Goal: Task Accomplishment & Management: Manage account settings

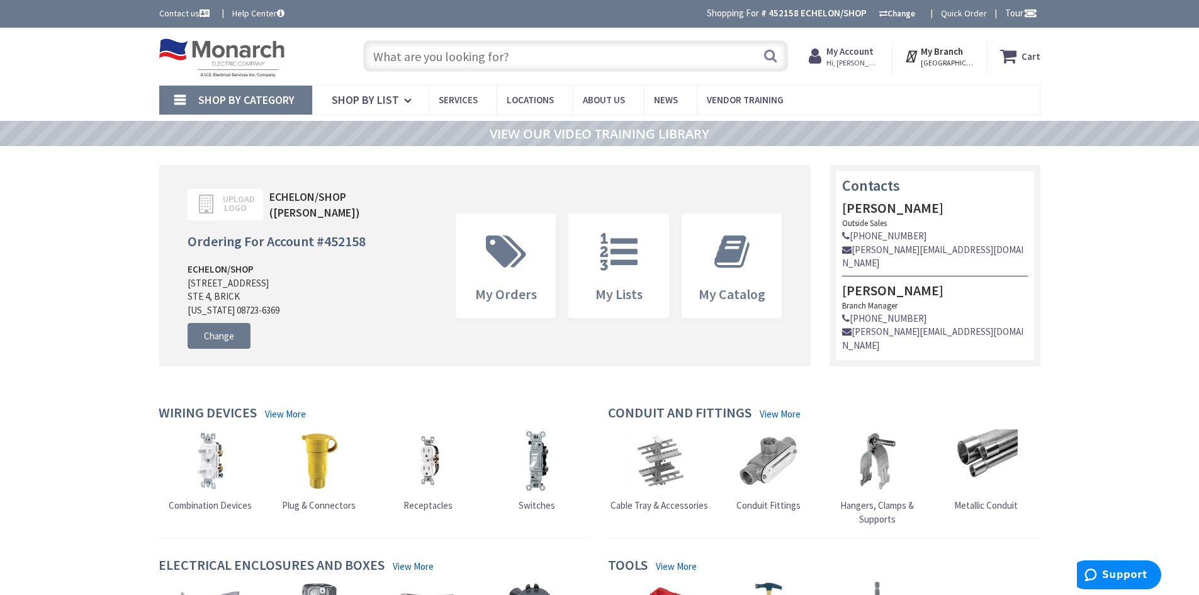
click at [426, 58] on input "text" at bounding box center [575, 55] width 425 height 31
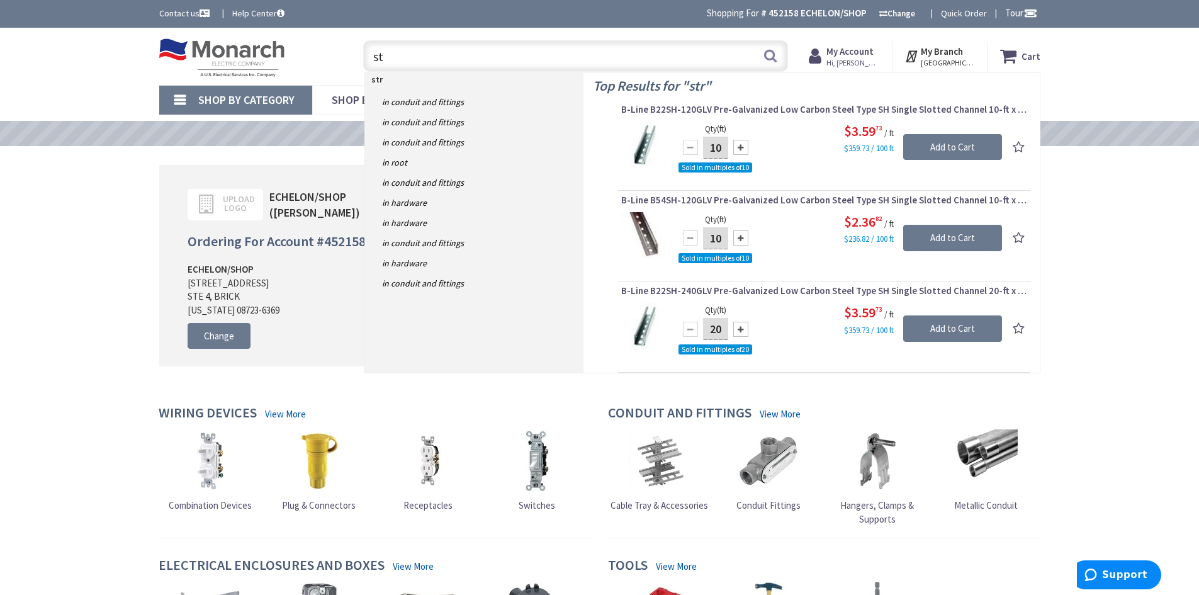
type input "s"
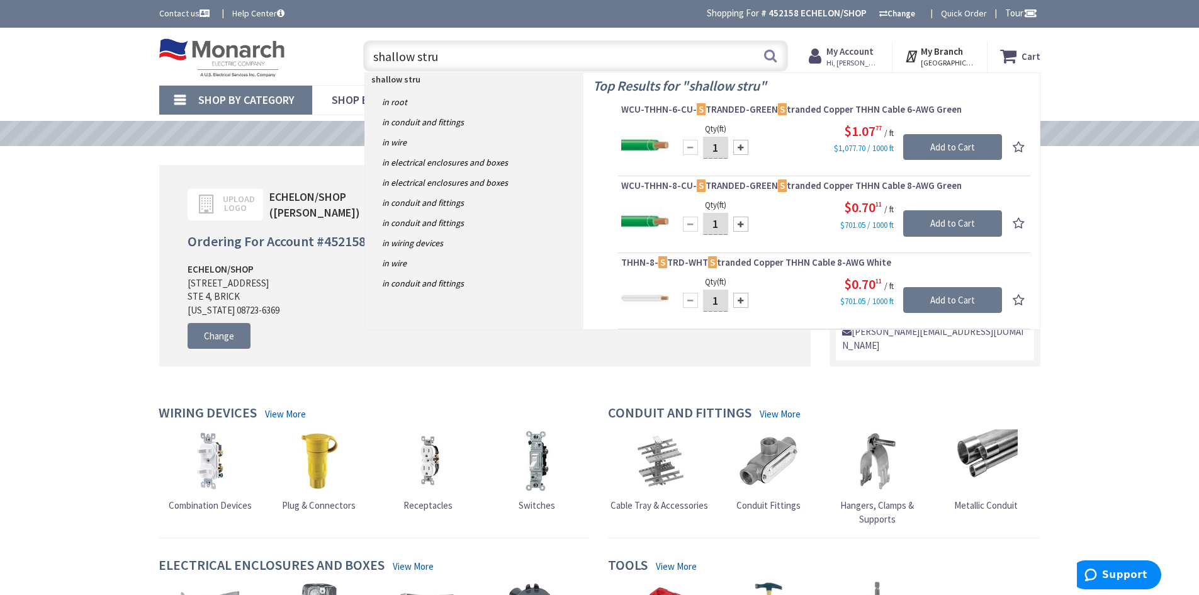
type input "shallow strut"
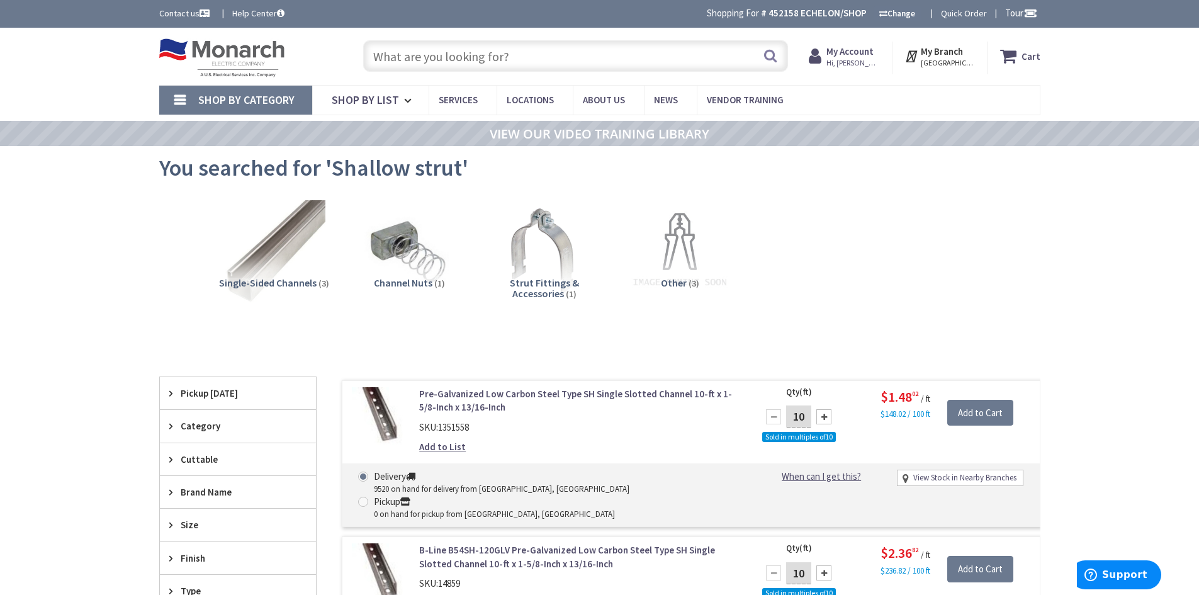
click at [230, 54] on img at bounding box center [222, 57] width 126 height 39
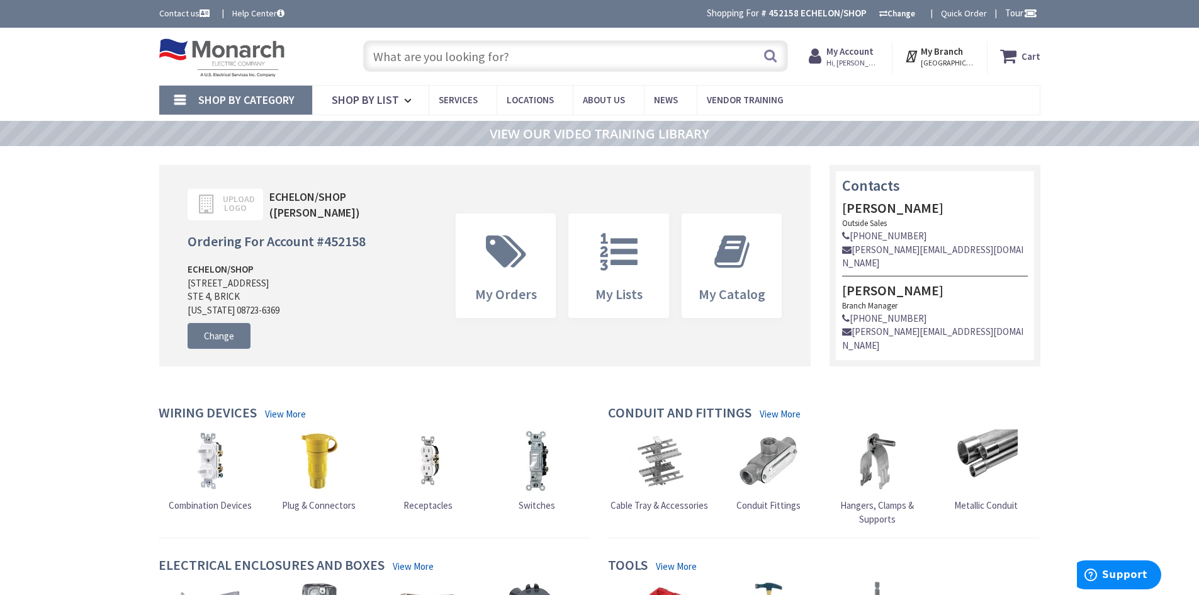
click at [874, 46] on strong "My Account" at bounding box center [849, 51] width 47 height 12
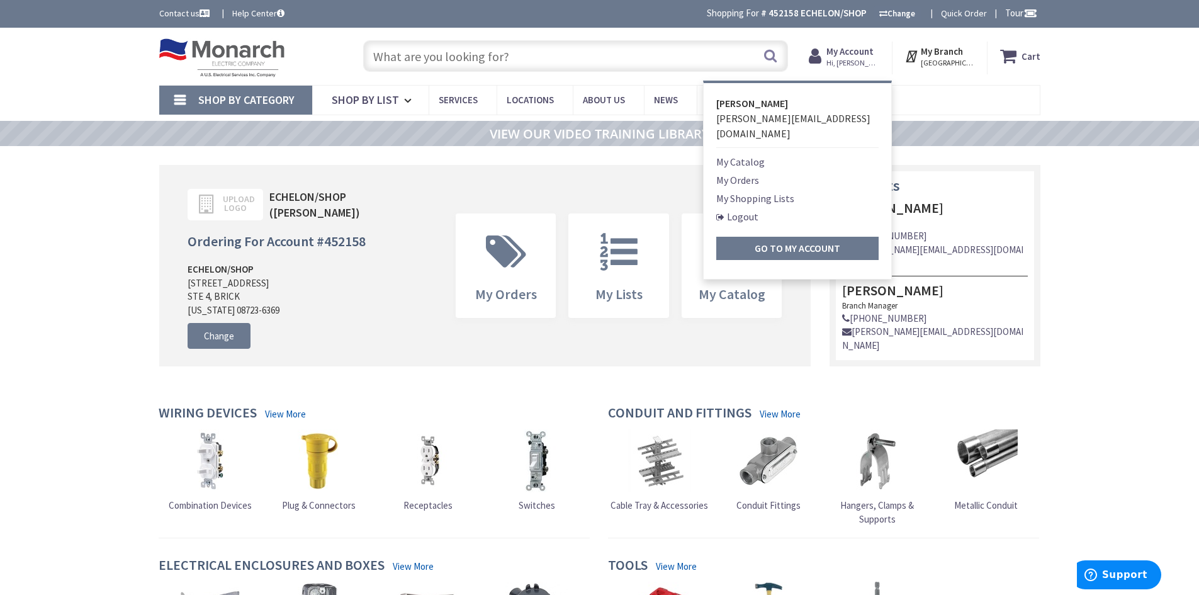
click at [751, 172] on link "My Orders" at bounding box center [737, 179] width 43 height 15
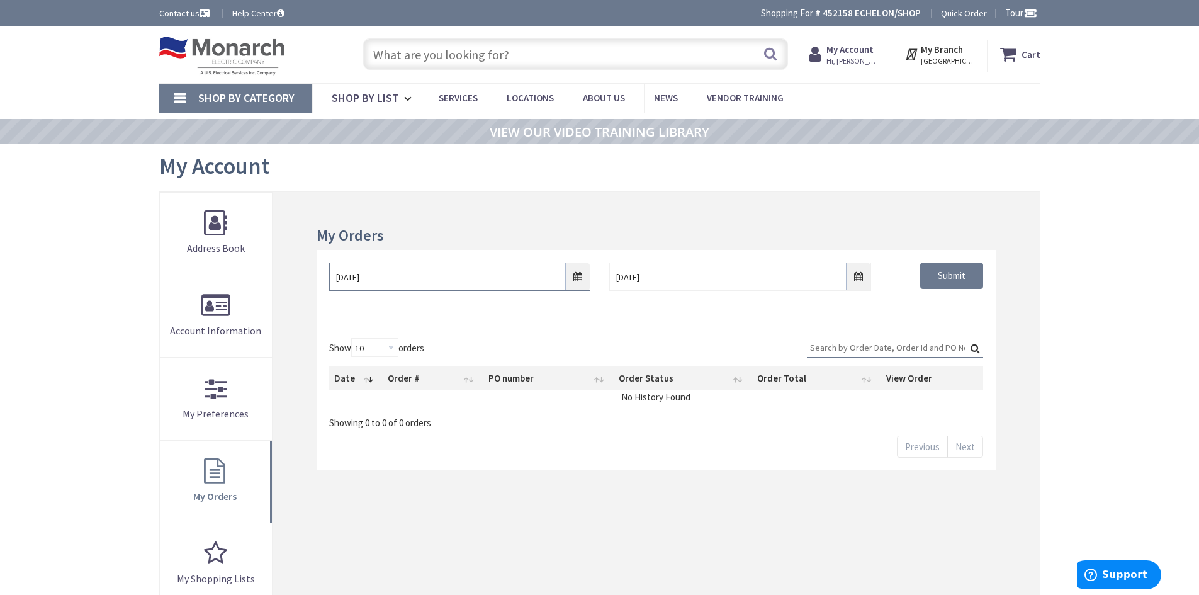
click at [584, 279] on input "9/3/2025" at bounding box center [459, 276] width 261 height 28
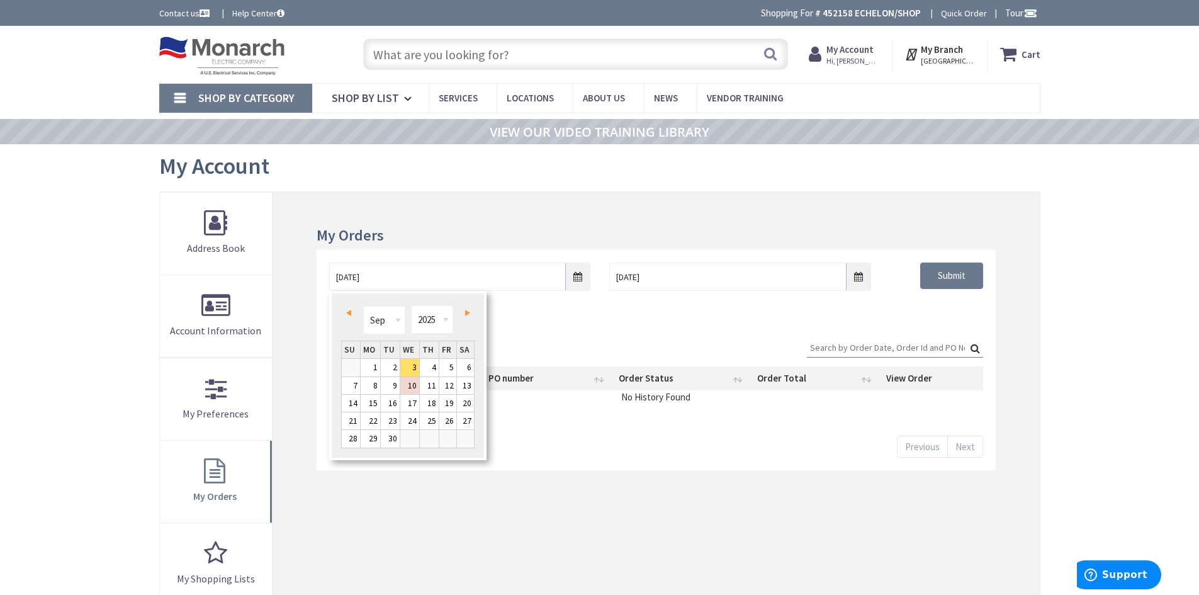
click at [356, 307] on link "Prev" at bounding box center [350, 312] width 17 height 17
click at [352, 310] on link "Prev" at bounding box center [350, 312] width 17 height 17
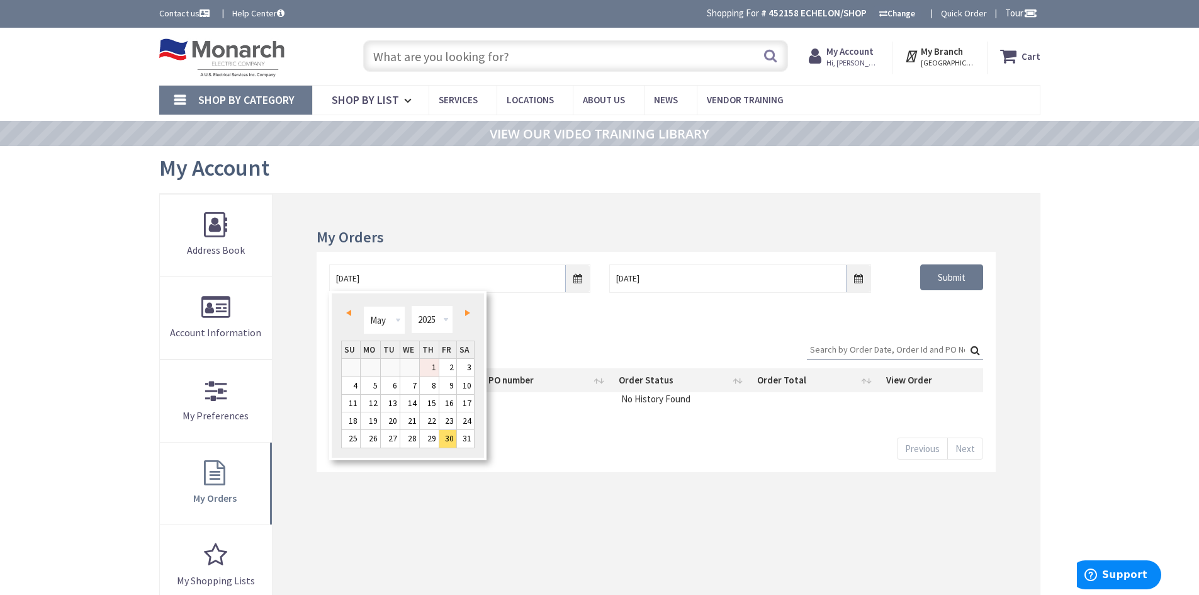
click at [437, 369] on link "1" at bounding box center [429, 367] width 19 height 17
type input "05/01/2025"
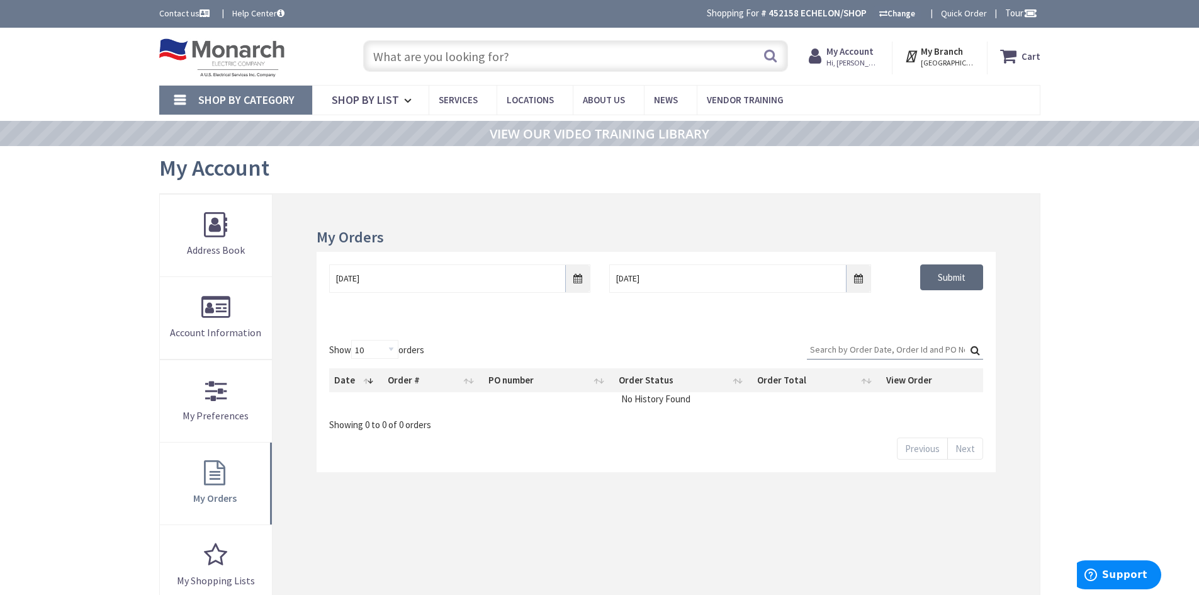
click at [975, 279] on input "Submit" at bounding box center [951, 277] width 63 height 26
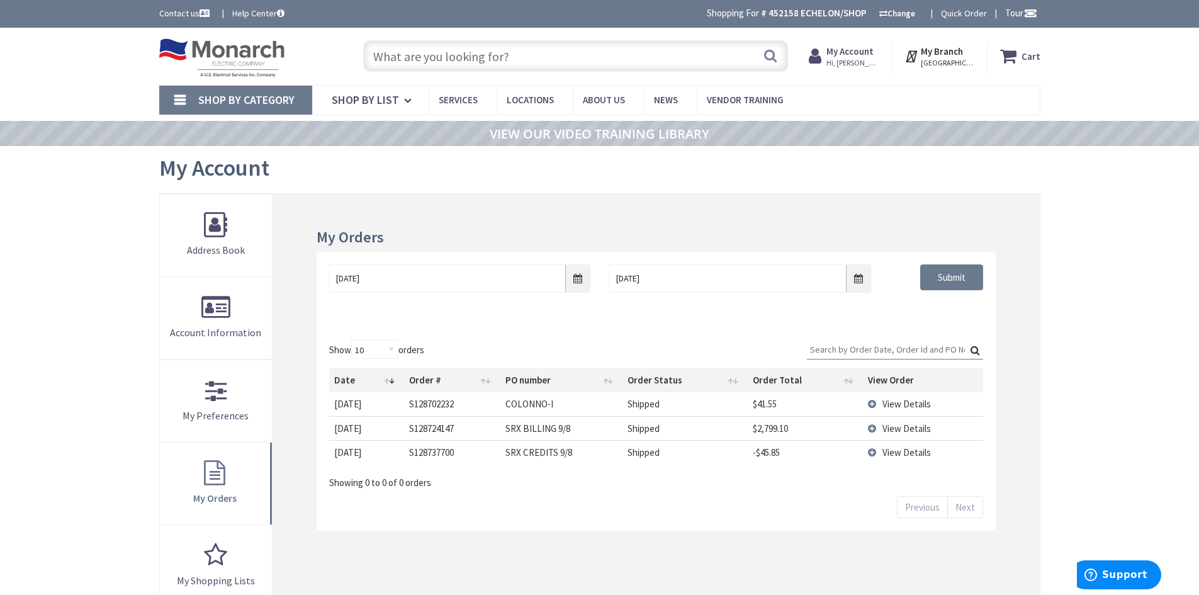
click at [879, 351] on input "Search:" at bounding box center [895, 349] width 176 height 19
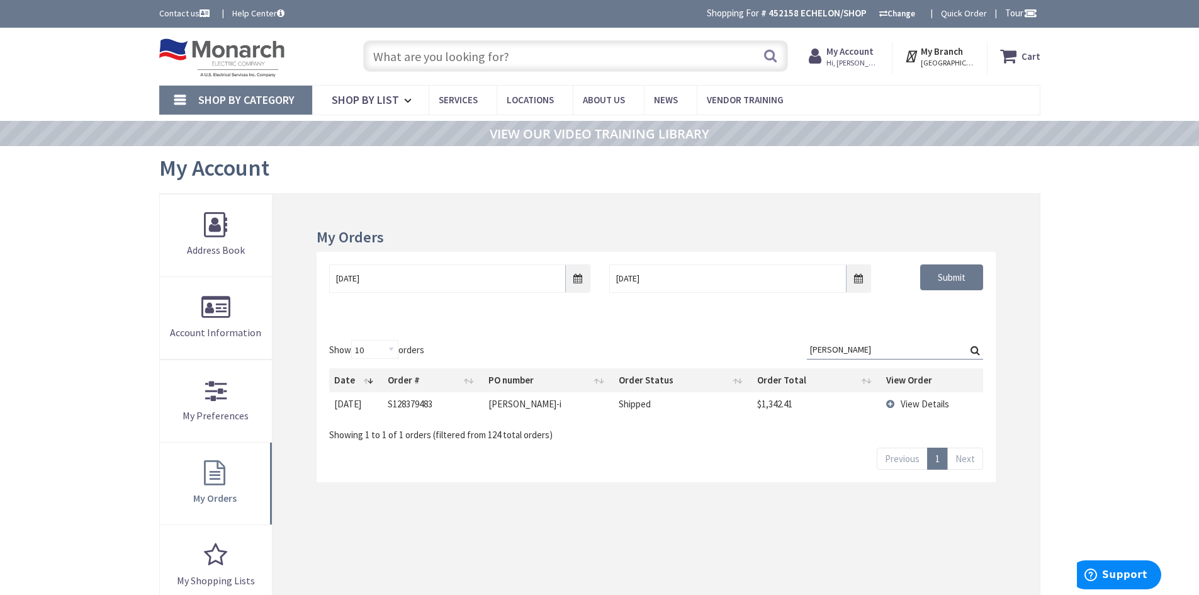
type input "condron"
click at [908, 405] on span "View Details" at bounding box center [925, 404] width 48 height 12
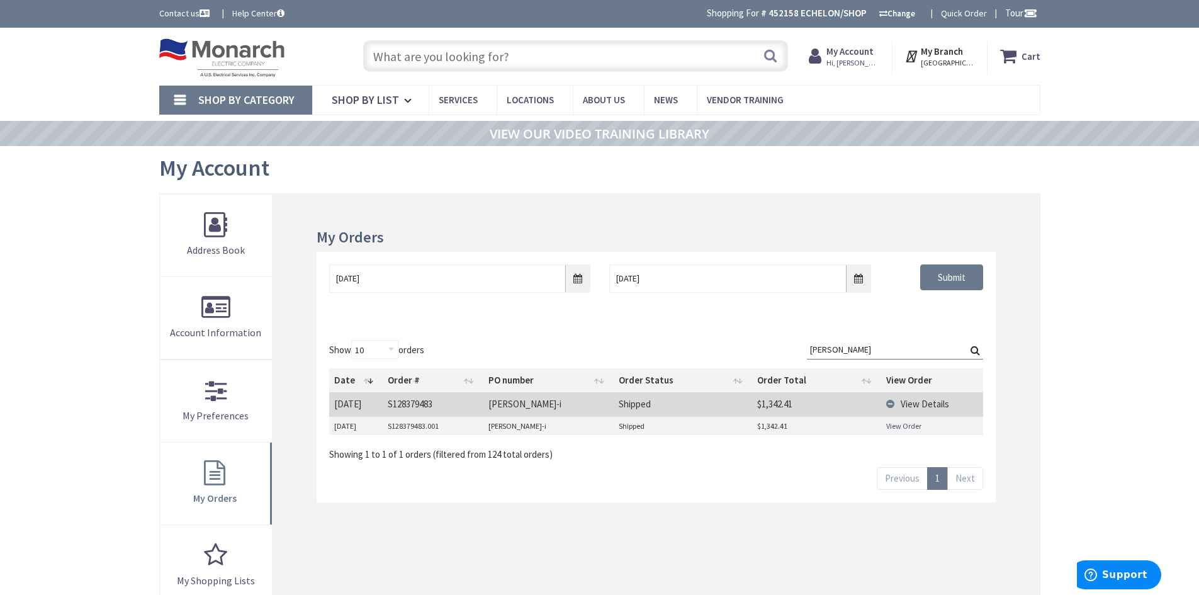
click at [906, 427] on link "View Order" at bounding box center [903, 425] width 35 height 11
click at [432, 48] on input "text" at bounding box center [575, 55] width 425 height 31
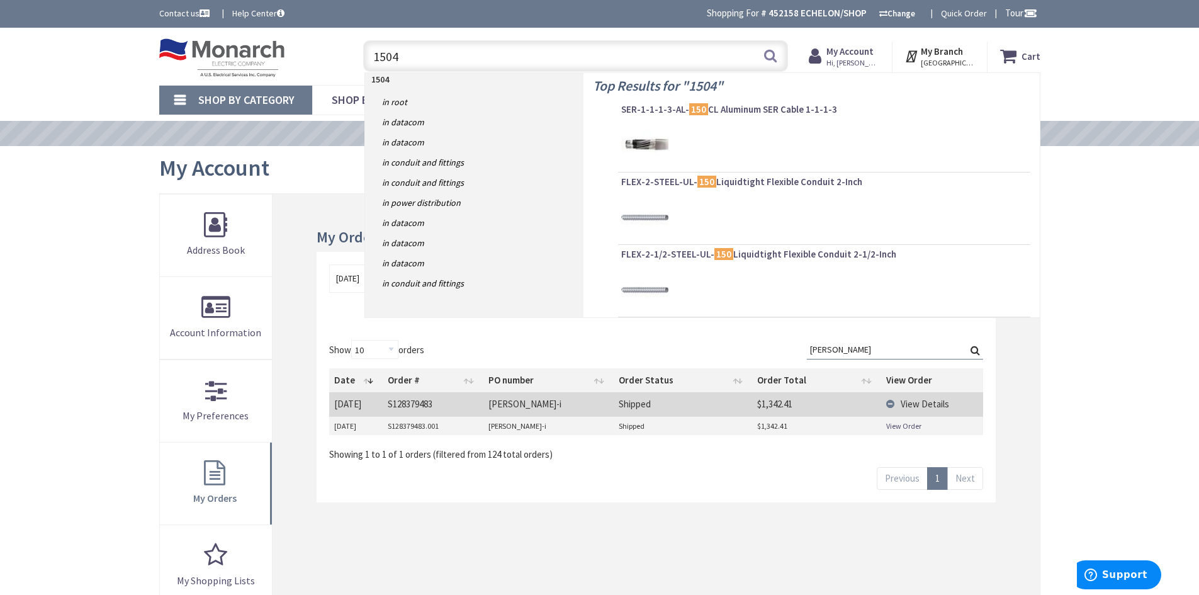
type input "15043"
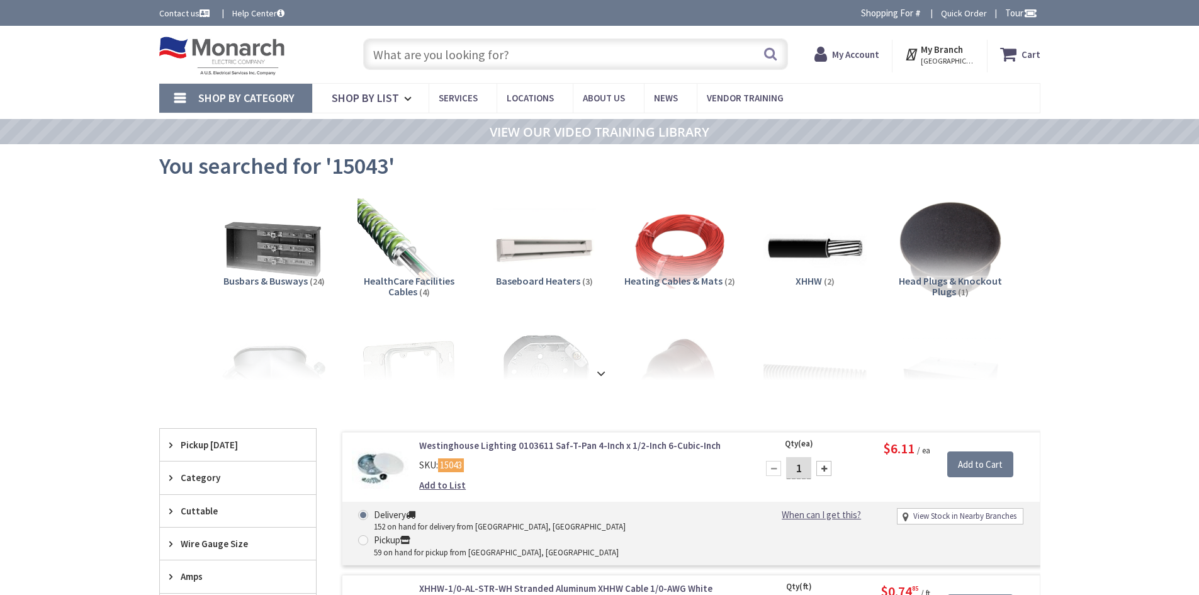
click at [463, 52] on input "text" at bounding box center [575, 53] width 425 height 31
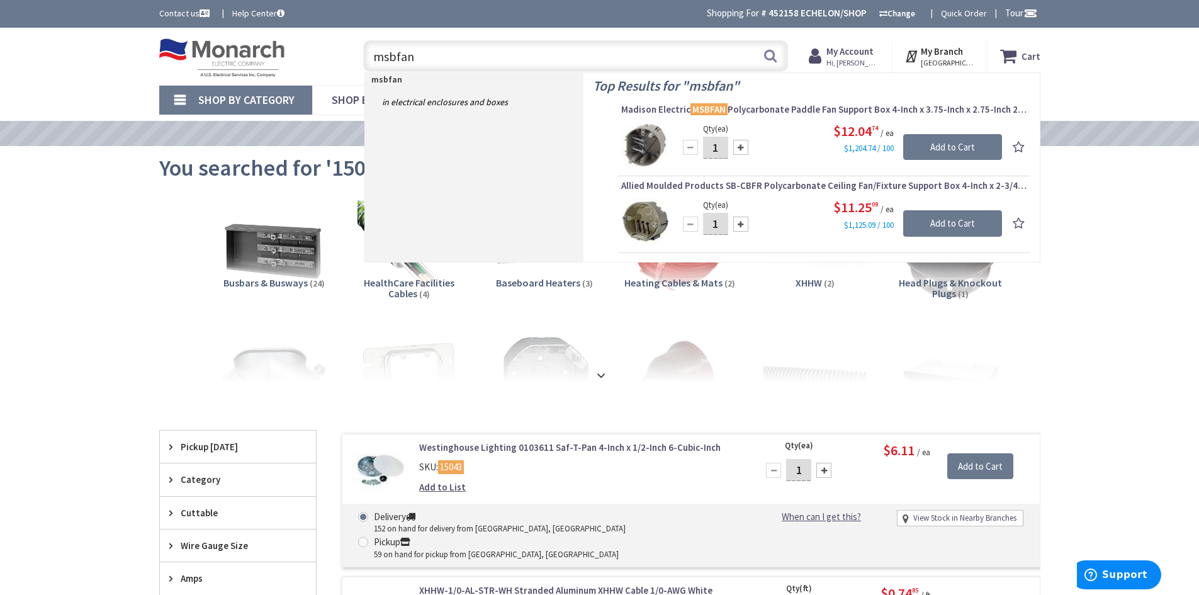
click at [464, 52] on input "msbfan" at bounding box center [575, 55] width 425 height 31
type input "m"
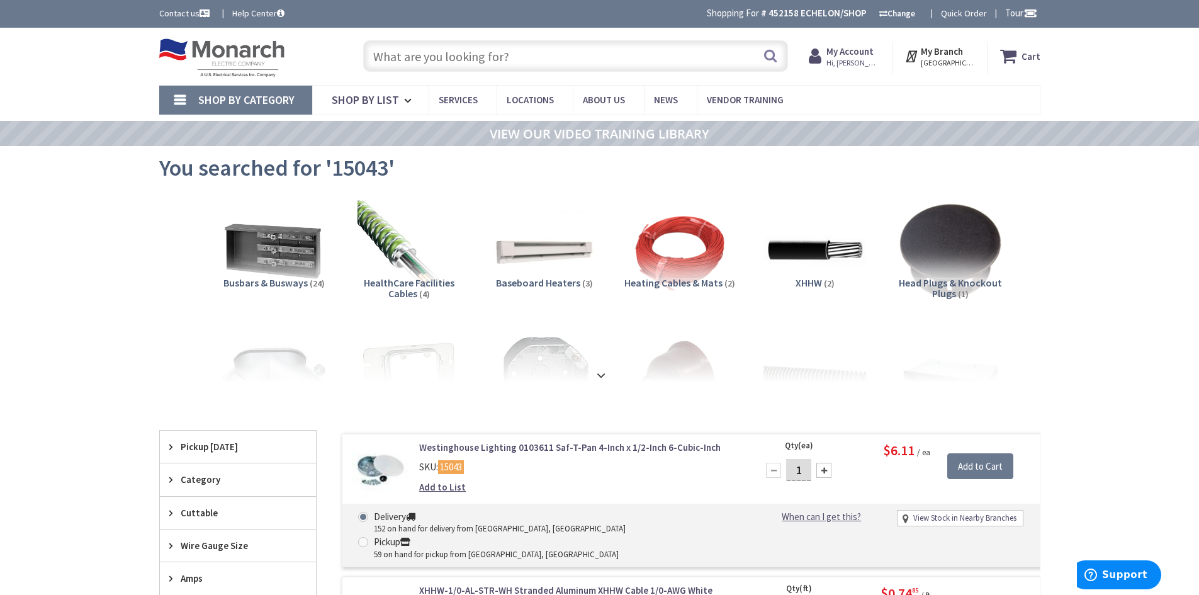
click at [471, 60] on input "text" at bounding box center [575, 55] width 425 height 31
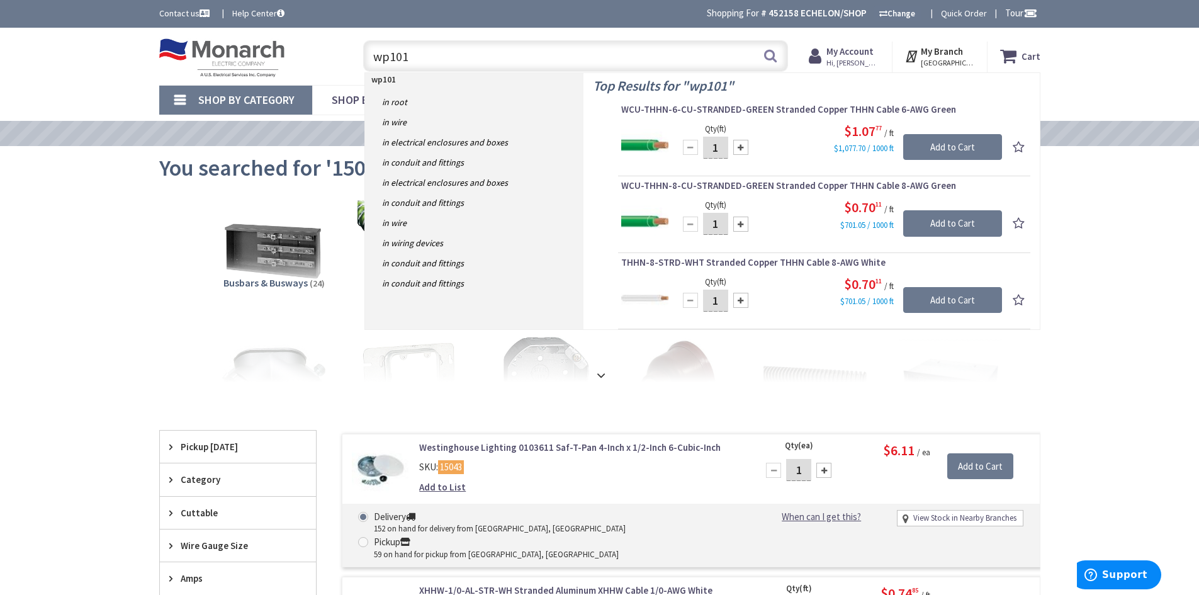
type input "wp1014"
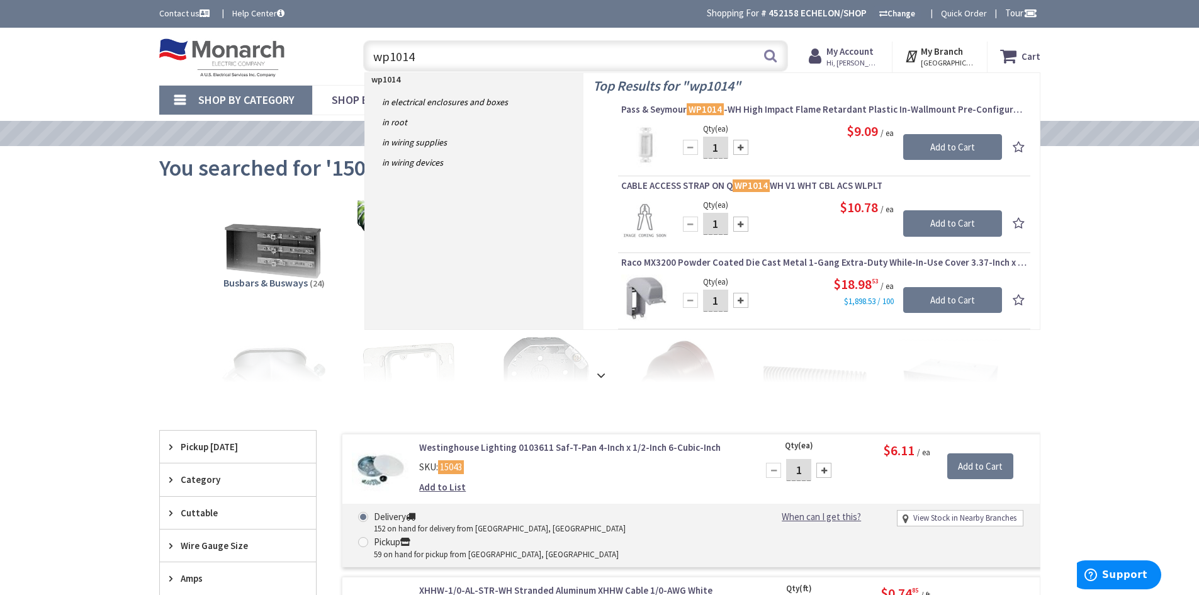
drag, startPoint x: 427, startPoint y: 51, endPoint x: 278, endPoint y: 67, distance: 149.4
click at [279, 68] on div "Toggle Nav wp1014 wp1014 Search Cart My Cart Close You have no items in your sh…" at bounding box center [600, 56] width 900 height 42
